Goal: Find specific page/section: Find specific page/section

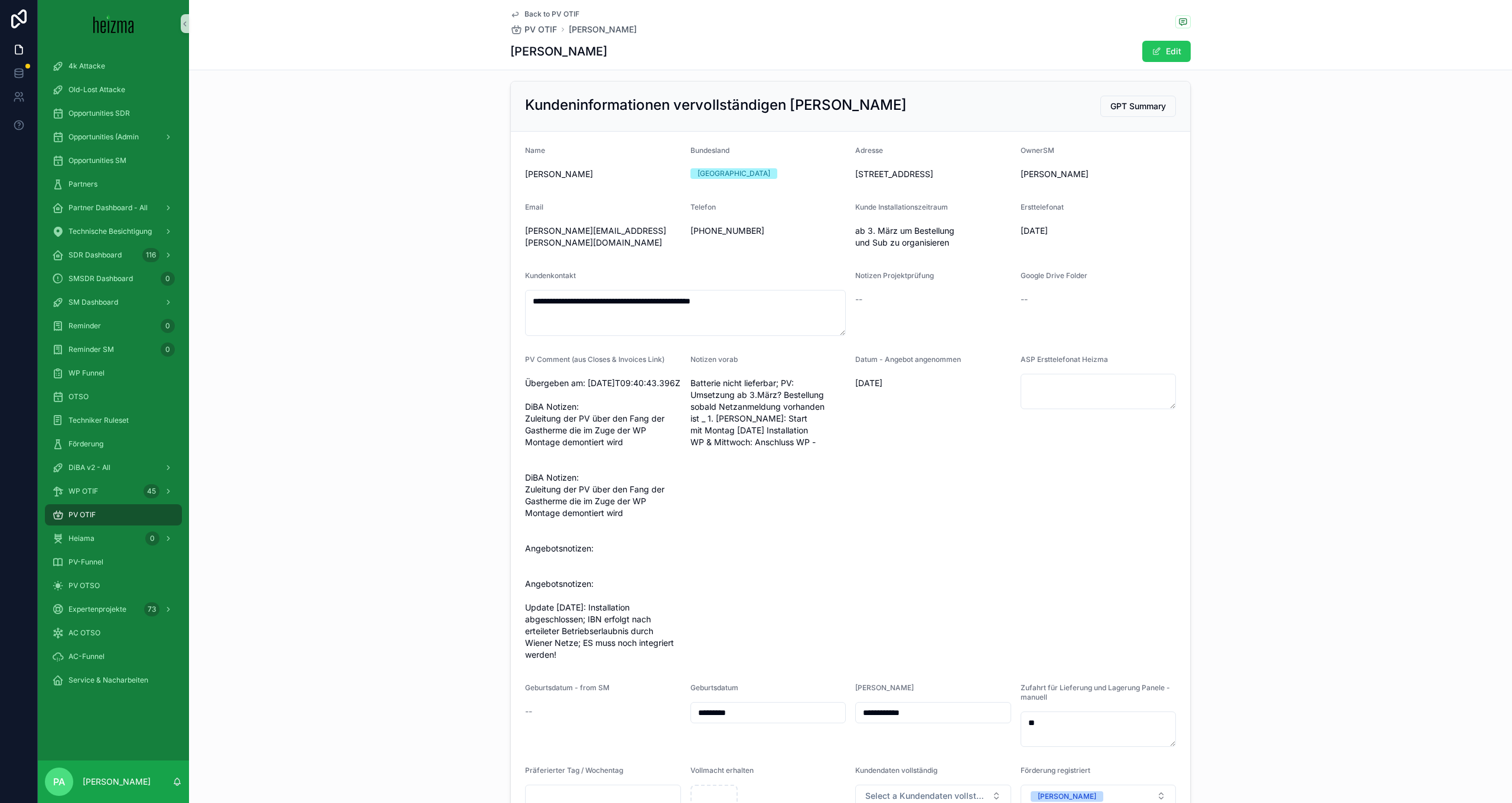
scroll to position [118, 0]
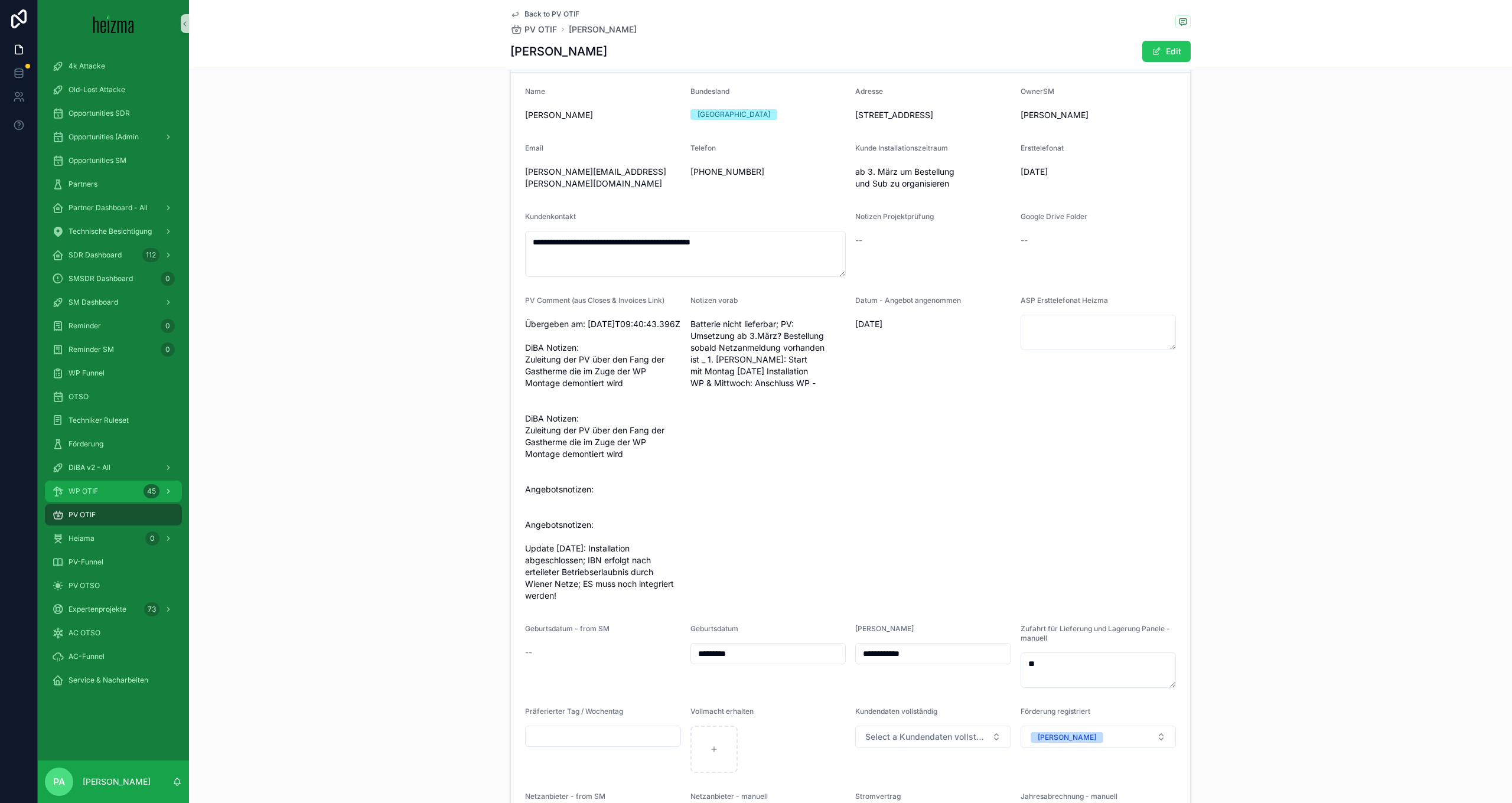
click at [80, 491] on span "WP OTIF" at bounding box center [83, 491] width 29 height 10
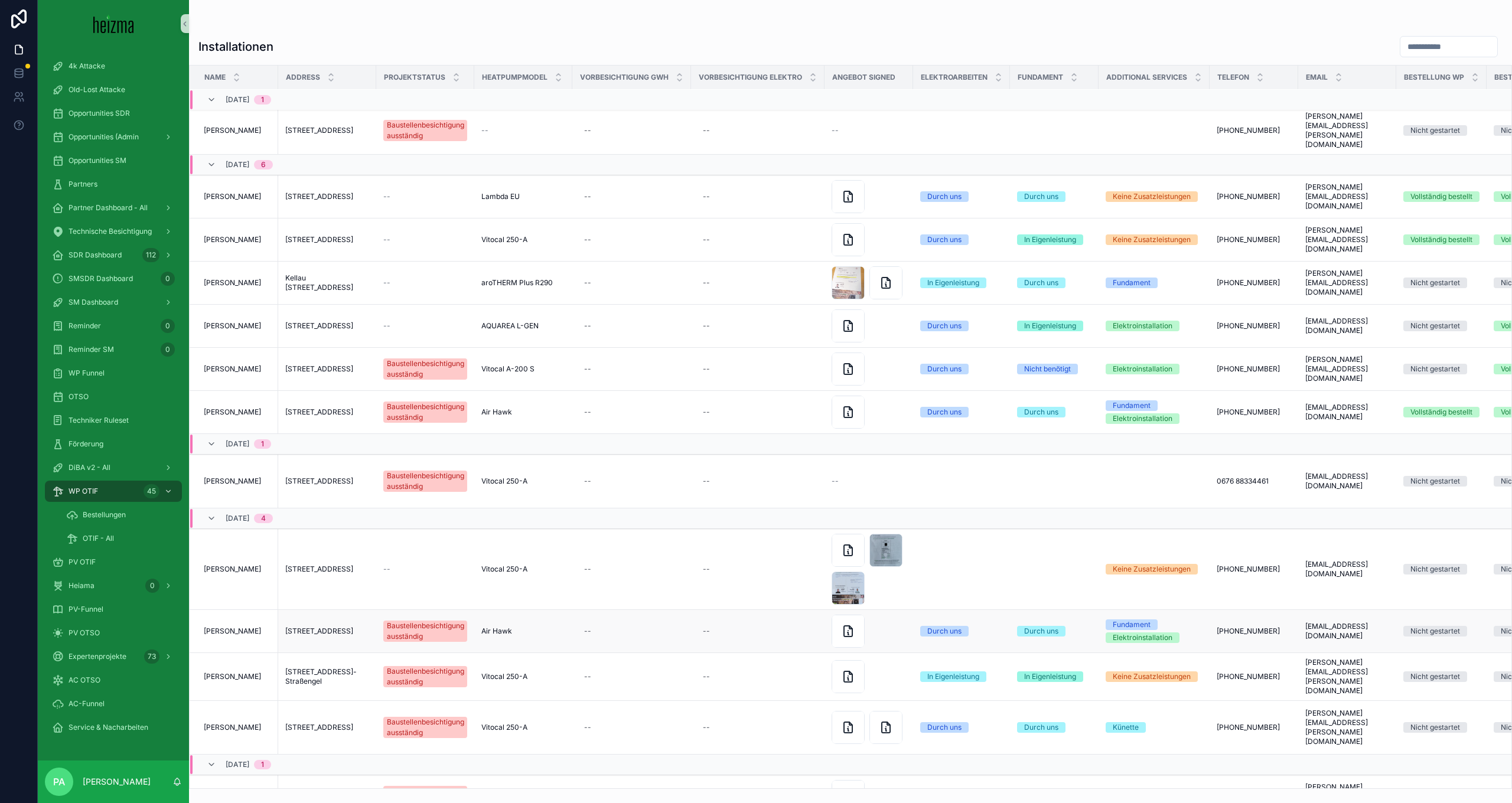
scroll to position [118, 0]
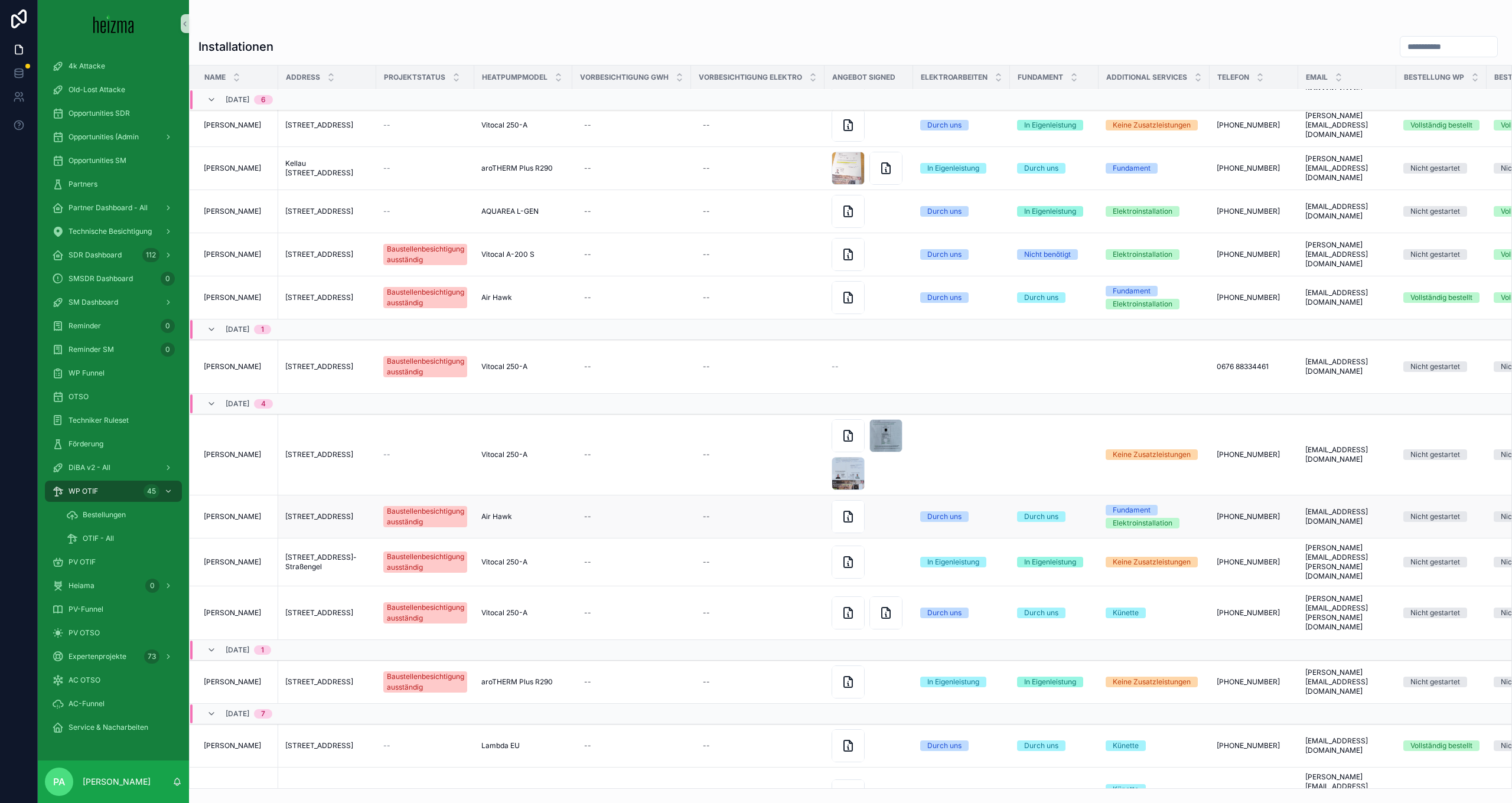
click at [230, 514] on span "[PERSON_NAME]" at bounding box center [233, 517] width 57 height 10
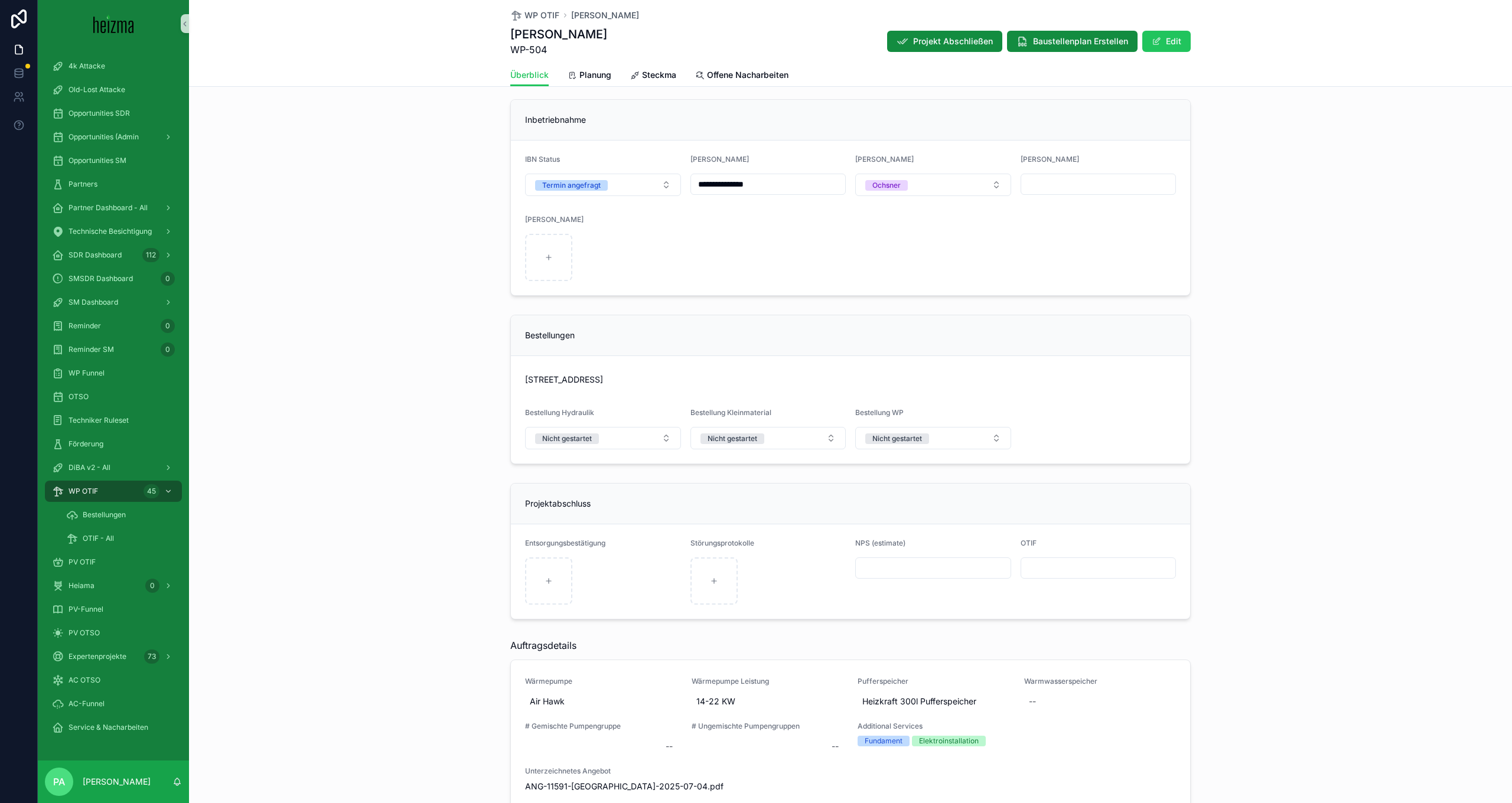
scroll to position [2894, 0]
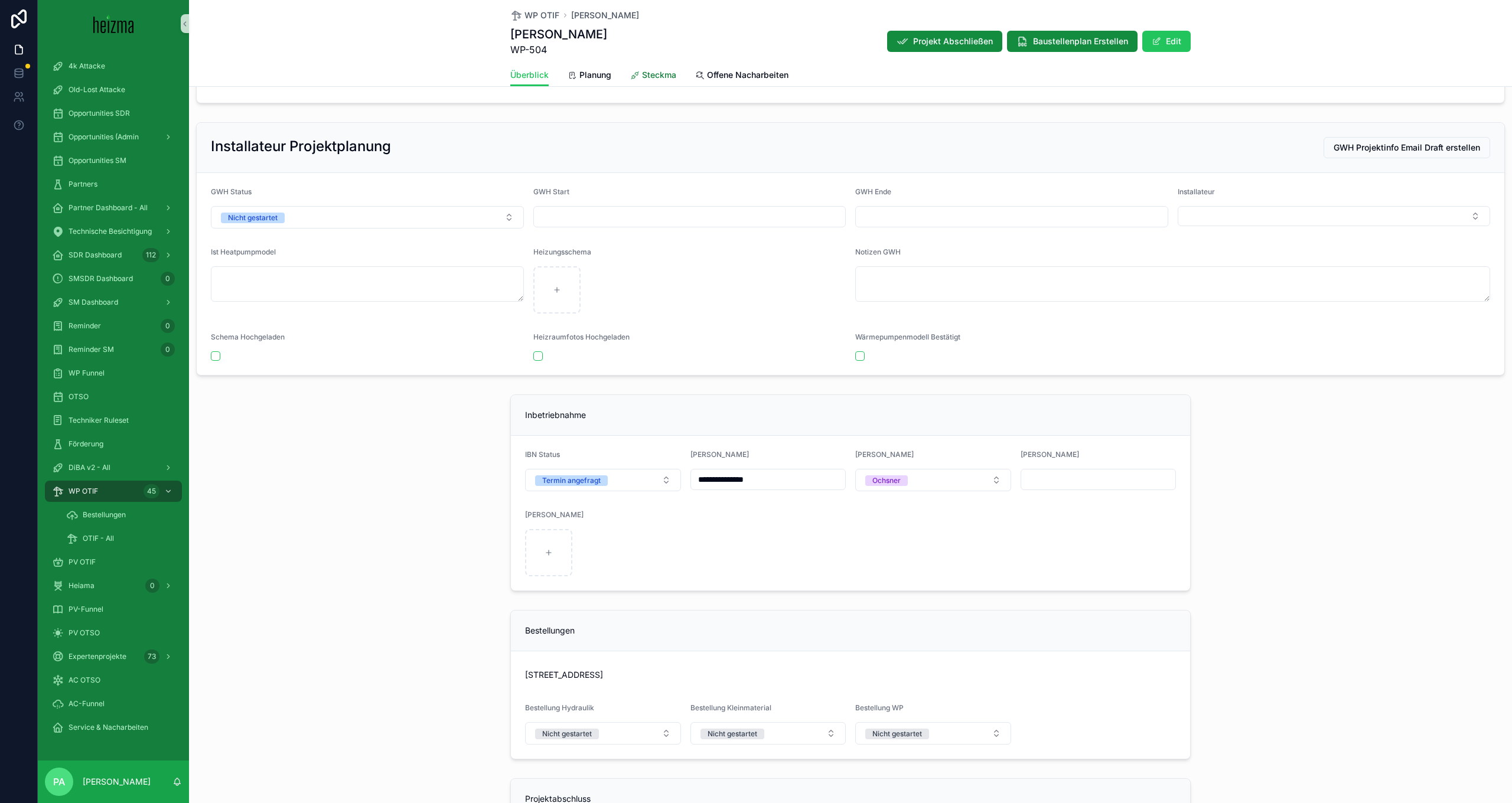
click at [643, 81] on link "Steckma" at bounding box center [653, 76] width 46 height 23
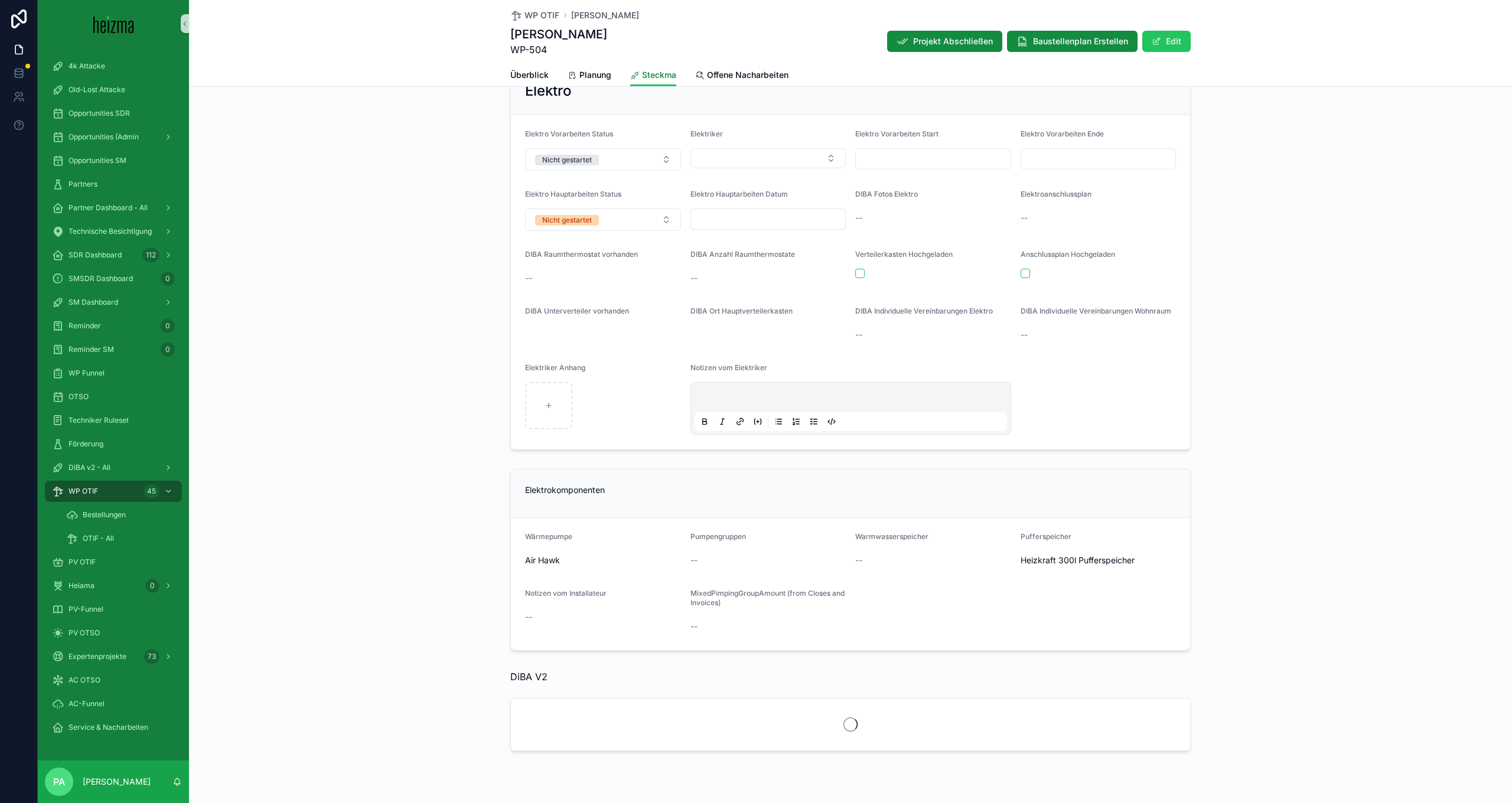
scroll to position [1001, 0]
